Goal: Information Seeking & Learning: Learn about a topic

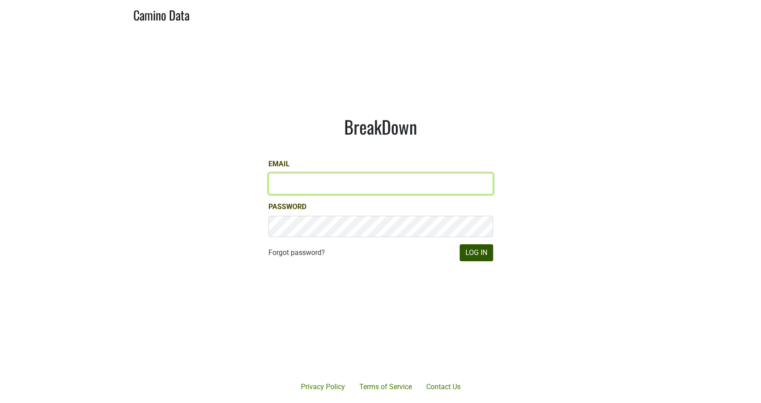
type input "michele@dumol.com"
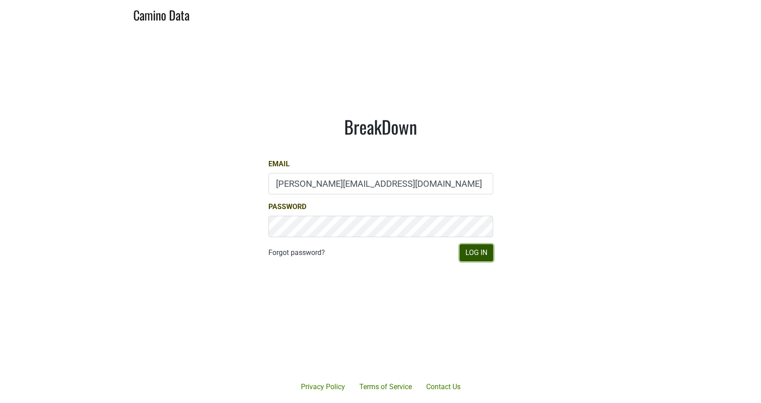
click at [482, 253] on button "Log In" at bounding box center [476, 252] width 33 height 17
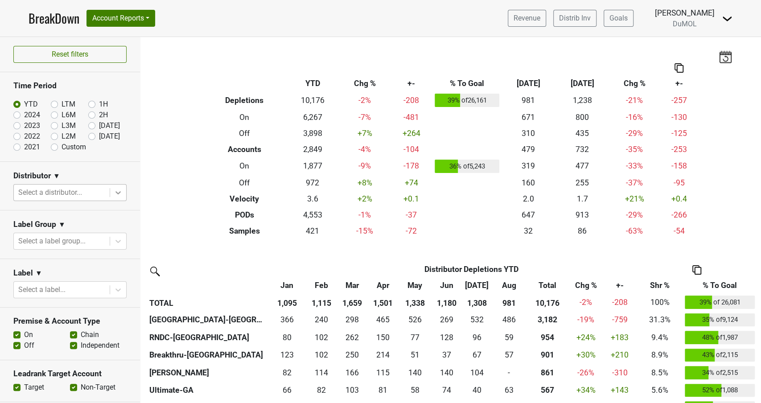
click at [118, 193] on icon at bounding box center [118, 192] width 5 height 3
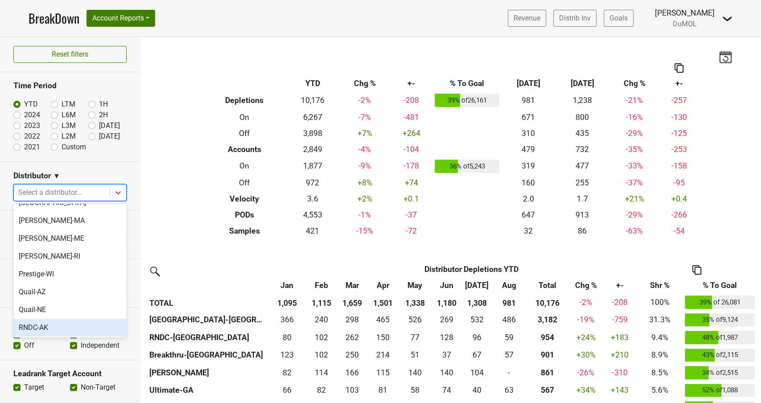
scroll to position [584, 0]
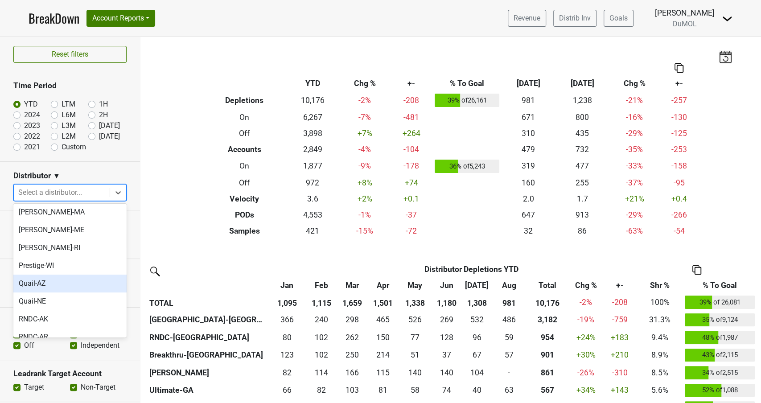
click at [57, 275] on div "Quail-AZ" at bounding box center [69, 284] width 113 height 18
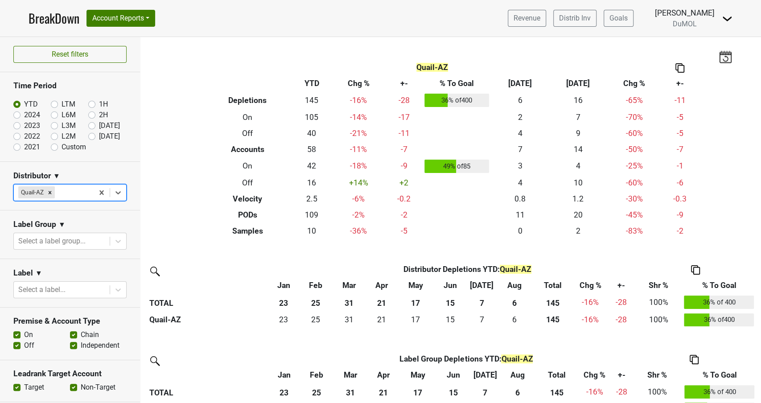
click at [677, 68] on img at bounding box center [680, 67] width 9 height 9
click at [685, 39] on div "Copy as Image" at bounding box center [679, 38] width 45 height 13
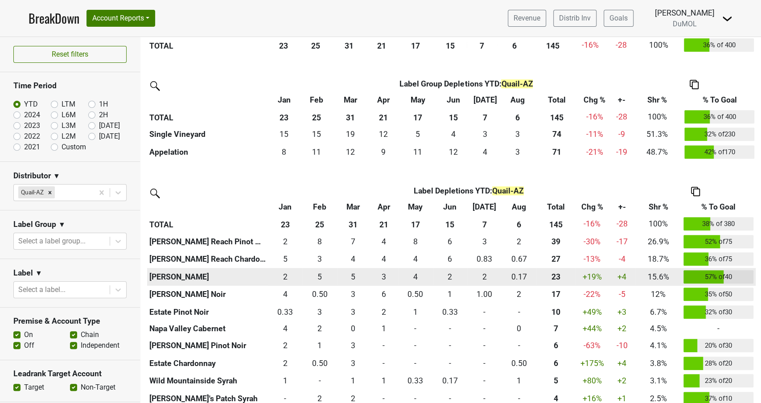
scroll to position [320, 0]
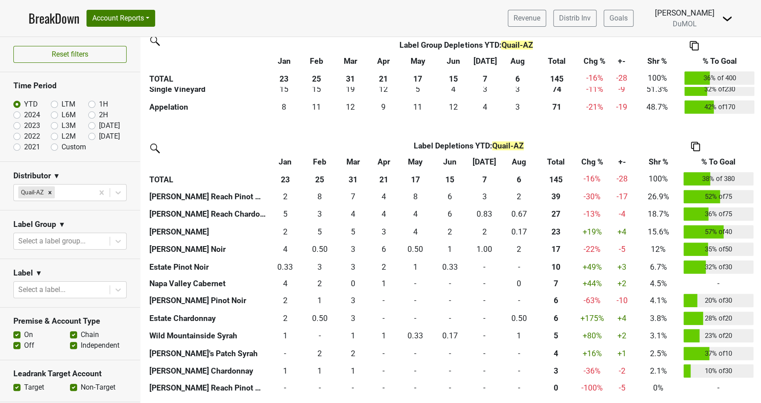
click at [697, 142] on img at bounding box center [695, 146] width 9 height 9
click at [684, 114] on div "Copy Img Abrv." at bounding box center [694, 117] width 45 height 13
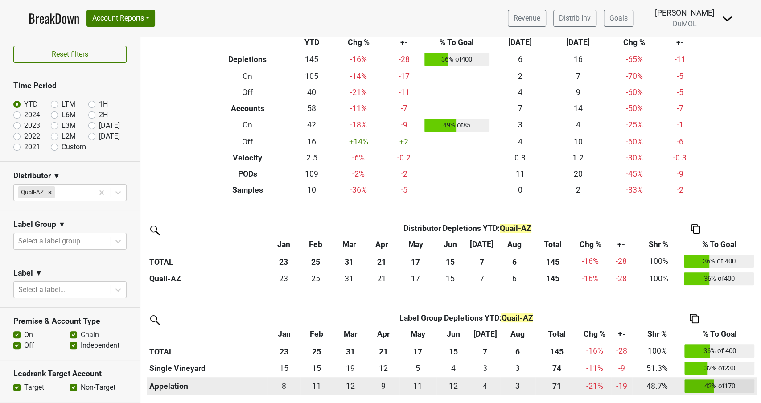
scroll to position [0, 0]
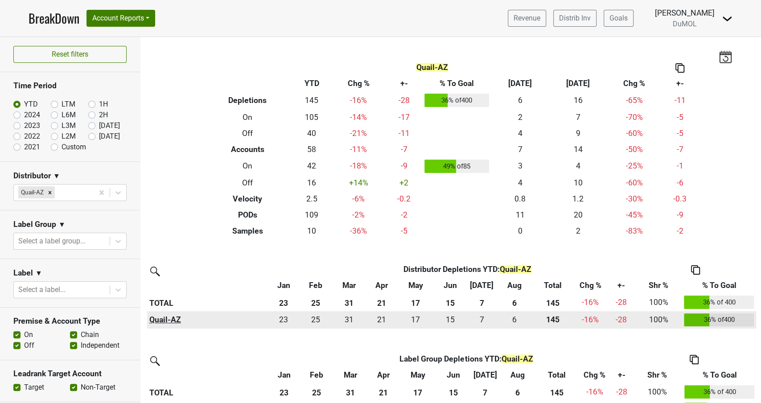
click at [161, 320] on th "Quail-AZ" at bounding box center [207, 320] width 120 height 18
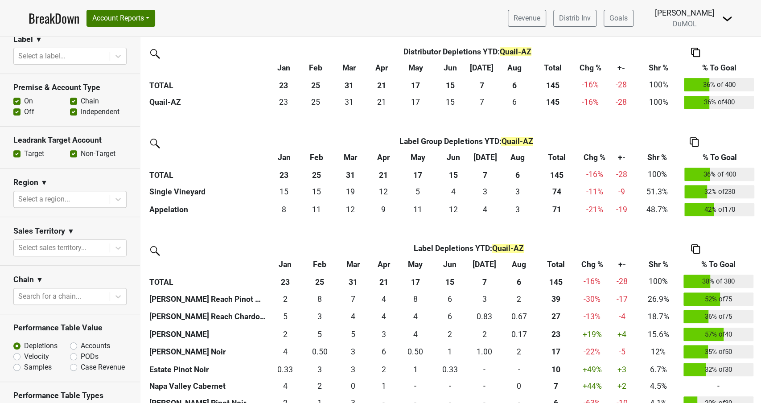
scroll to position [236, 0]
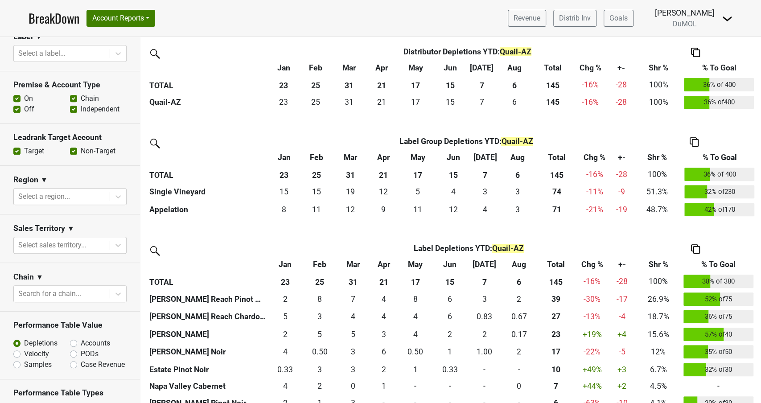
click at [81, 353] on label "PODs" at bounding box center [90, 354] width 18 height 11
click at [74, 353] on input "PODs" at bounding box center [97, 353] width 54 height 9
radio input "true"
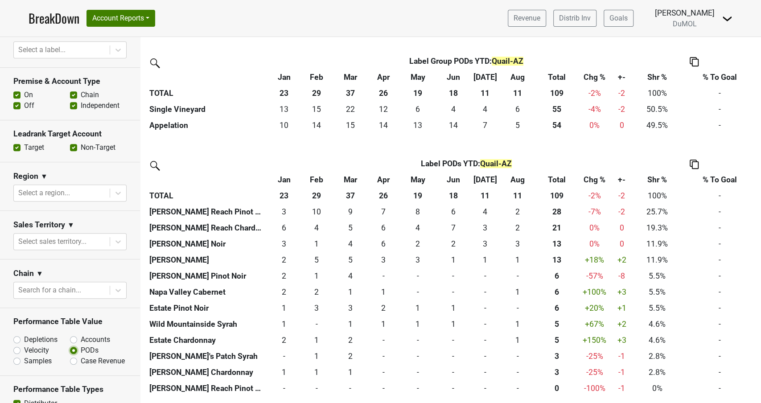
scroll to position [238, 0]
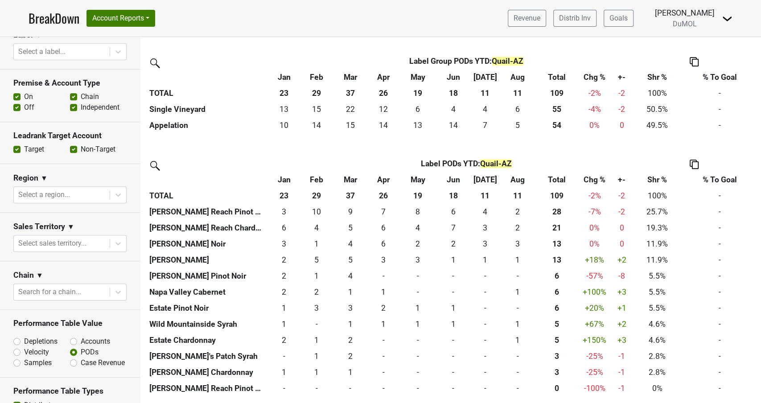
click at [24, 105] on label "Off" at bounding box center [29, 107] width 10 height 11
click at [17, 105] on input "Off" at bounding box center [16, 106] width 7 height 9
checkbox input "false"
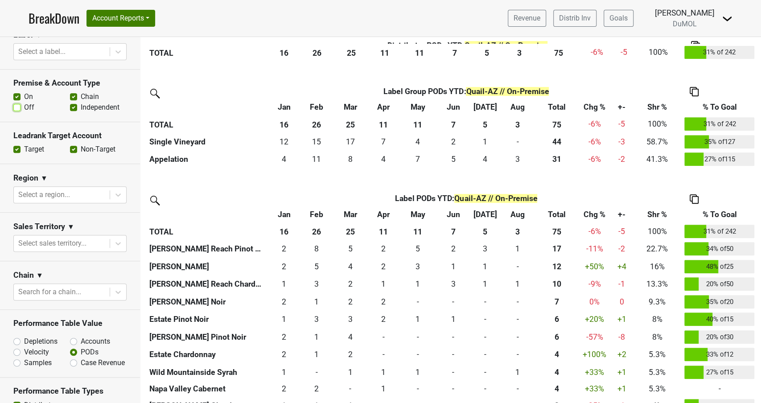
scroll to position [318, 0]
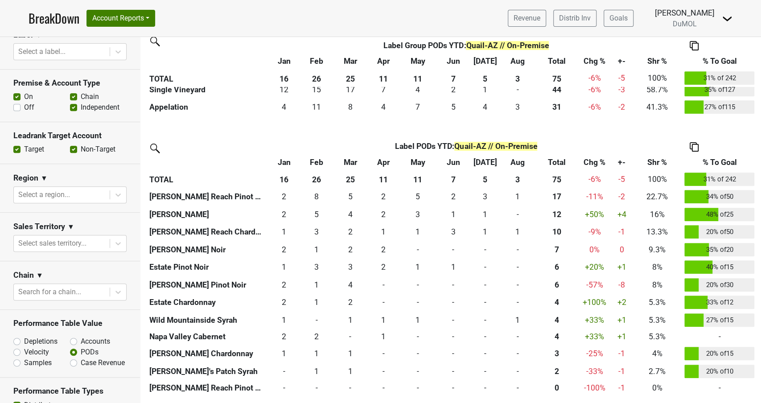
click at [693, 147] on img at bounding box center [694, 146] width 9 height 9
click at [698, 114] on div "Copy Img Abrv." at bounding box center [692, 117] width 45 height 13
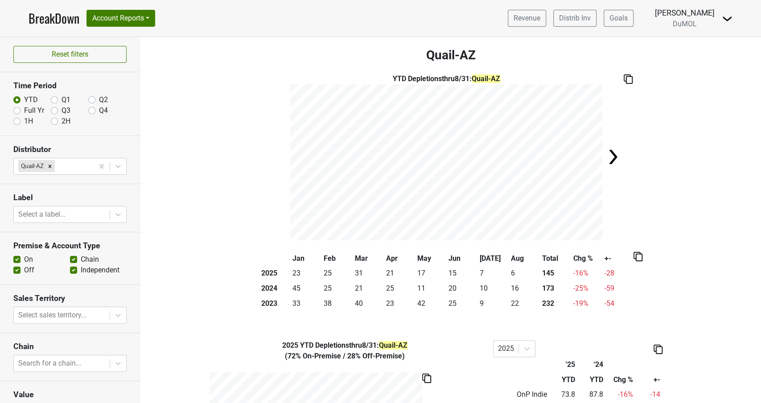
scroll to position [64, 0]
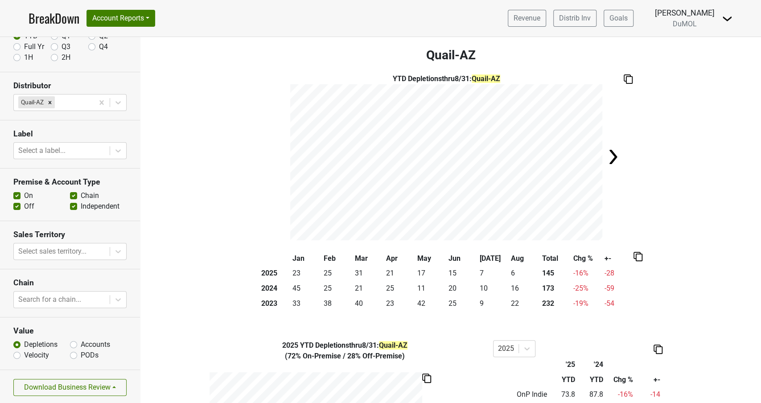
click at [81, 343] on label "Accounts" at bounding box center [95, 344] width 29 height 11
click at [74, 343] on input "Accounts" at bounding box center [73, 343] width 7 height 9
radio input "true"
click at [626, 78] on img at bounding box center [628, 78] width 9 height 9
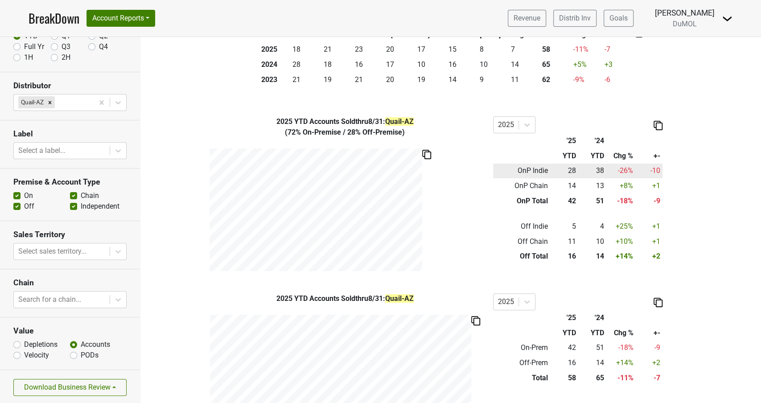
scroll to position [234, 0]
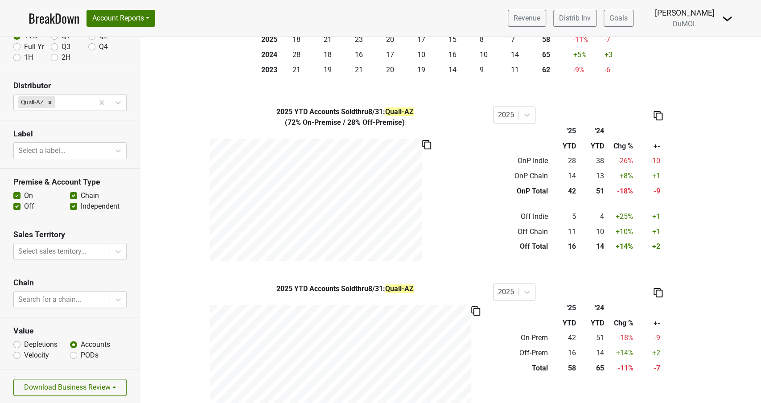
click at [659, 116] on img at bounding box center [658, 115] width 9 height 9
click at [661, 87] on div "Copy as Image" at bounding box center [657, 85] width 45 height 13
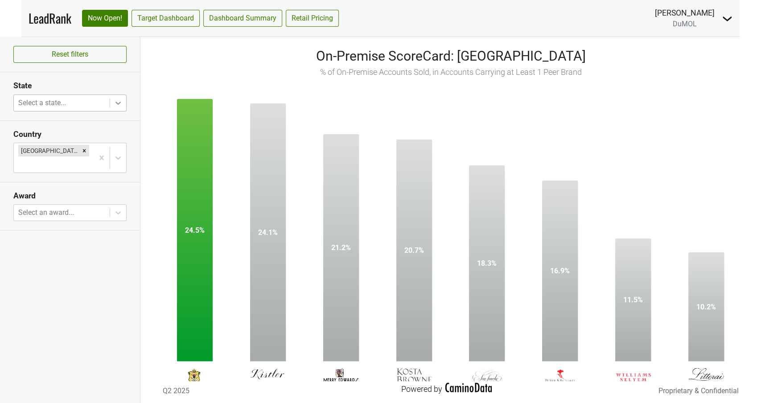
click at [118, 102] on icon at bounding box center [118, 103] width 5 height 3
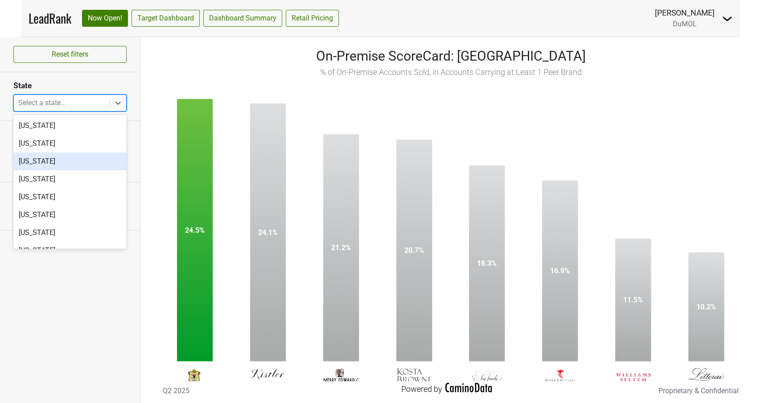
click at [76, 165] on div "Arizona" at bounding box center [69, 162] width 113 height 18
